Goal: Find specific page/section: Find specific page/section

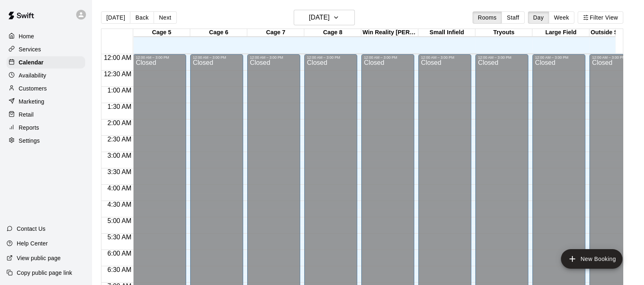
scroll to position [467, 0]
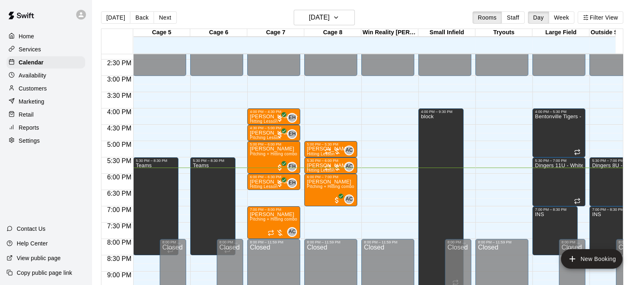
click at [25, 51] on p "Services" at bounding box center [30, 49] width 22 height 8
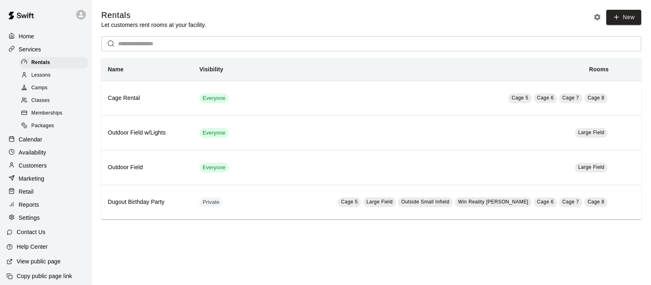
click at [45, 117] on span "Memberships" at bounding box center [46, 113] width 31 height 8
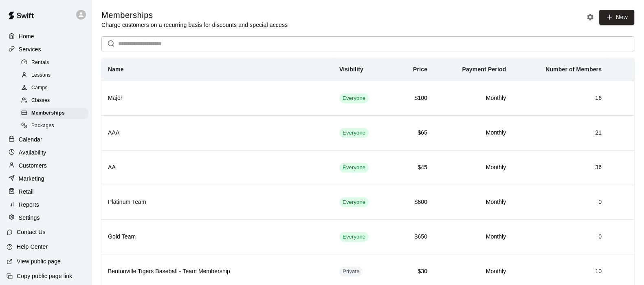
click at [140, 48] on input "text" at bounding box center [376, 43] width 516 height 15
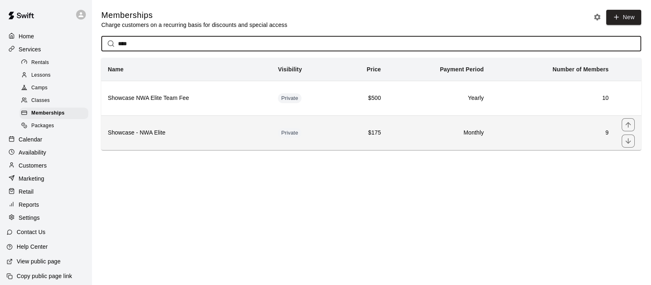
type input "****"
click at [162, 134] on h6 "Showcase - NWA Elite" at bounding box center [186, 132] width 157 height 9
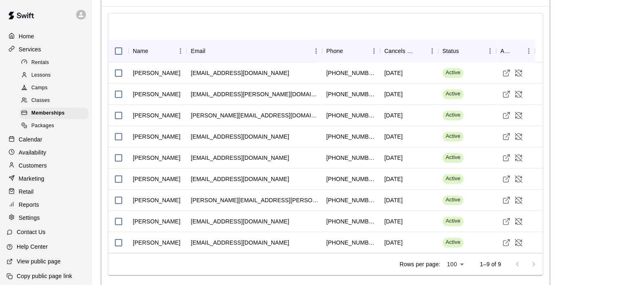
scroll to position [609, 0]
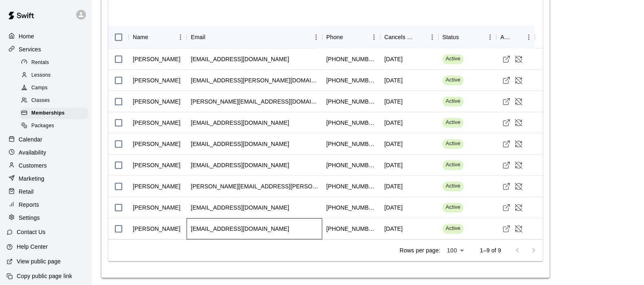
click at [291, 221] on div "[EMAIL_ADDRESS][DOMAIN_NAME]" at bounding box center [253, 228] width 135 height 21
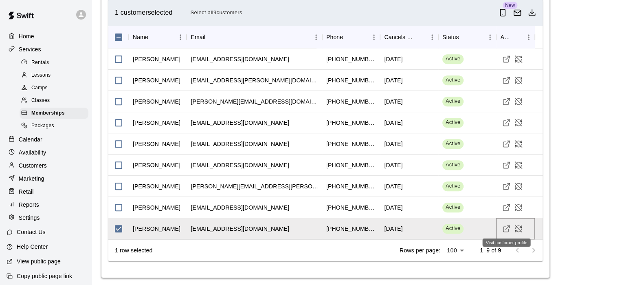
click at [501, 222] on link "Visit customer profile" at bounding box center [506, 228] width 12 height 12
